Goal: Information Seeking & Learning: Stay updated

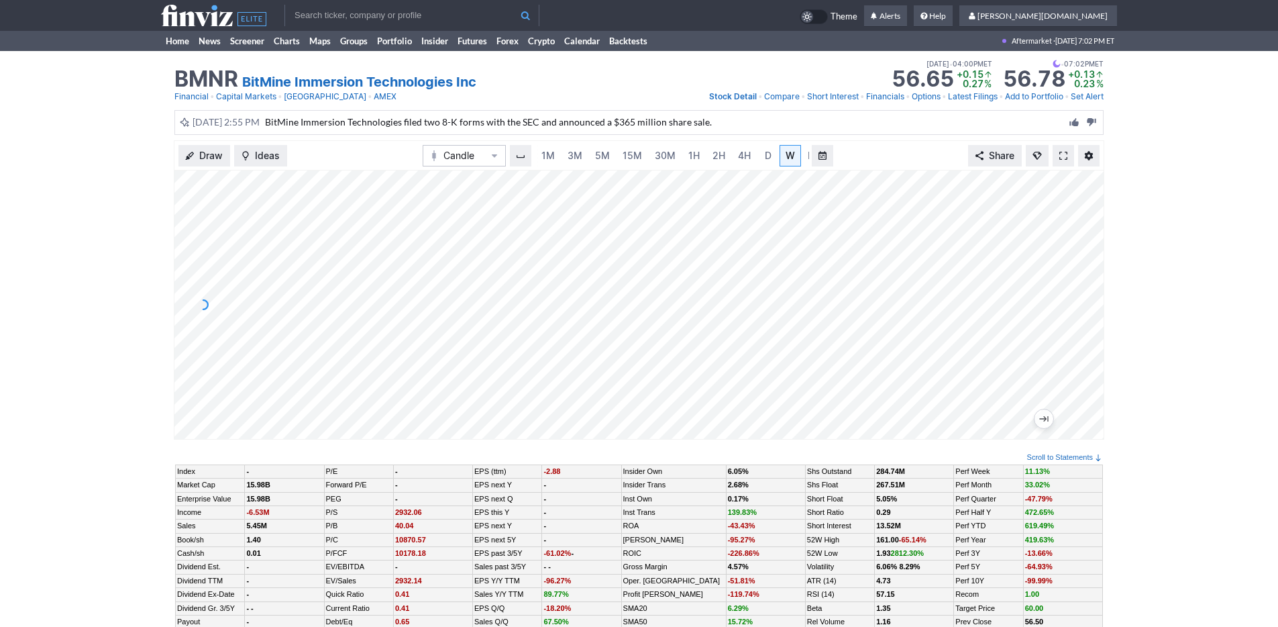
scroll to position [0, 13]
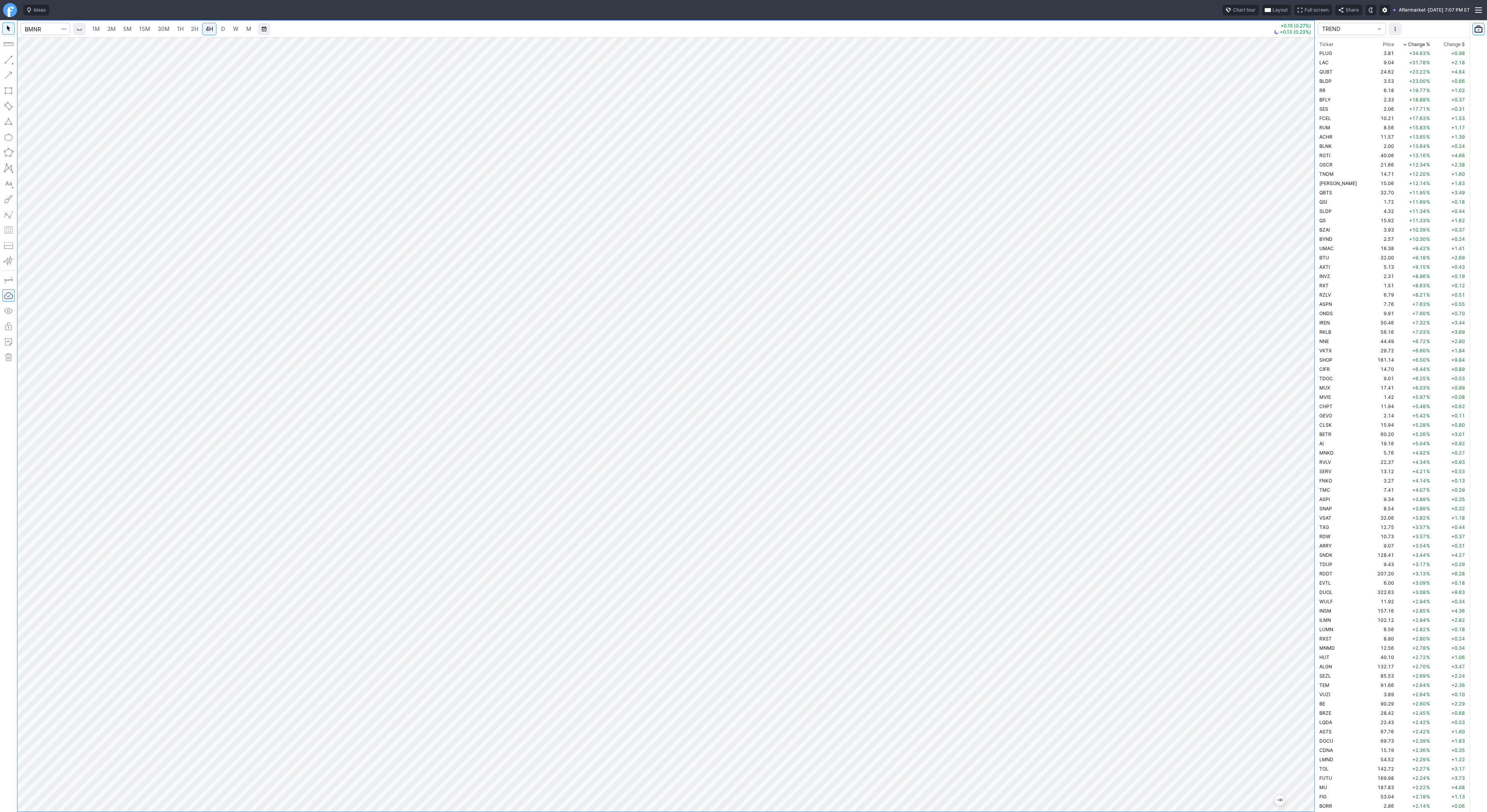
scroll to position [1115, 0]
